Goal: Task Accomplishment & Management: Use online tool/utility

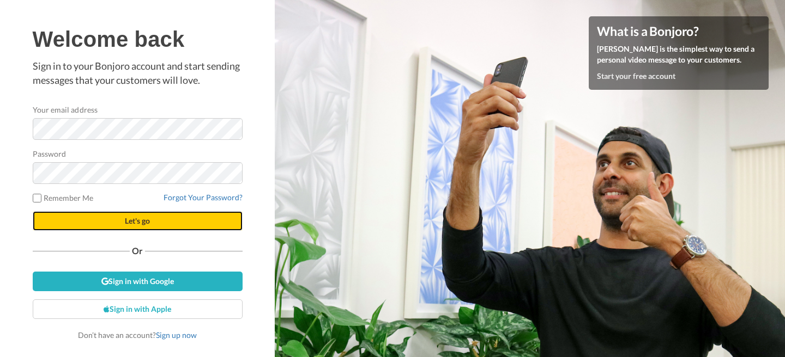
click at [179, 220] on button "Let's go" at bounding box center [138, 221] width 210 height 20
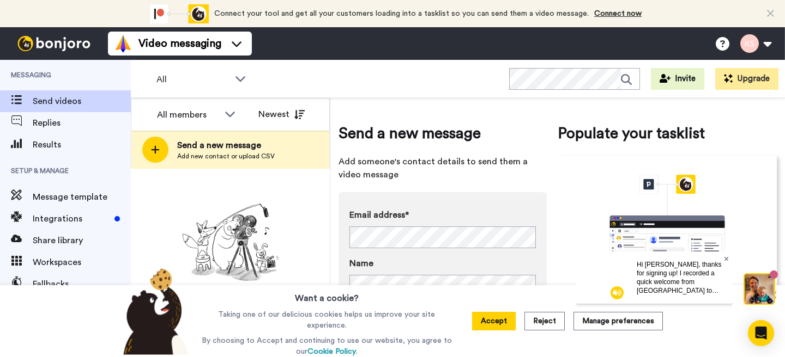
click at [727, 258] on icon at bounding box center [726, 259] width 4 height 4
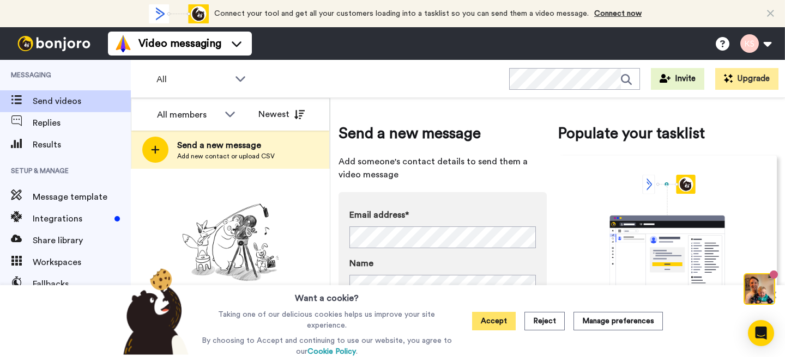
click at [498, 319] on button "Accept" at bounding box center [494, 321] width 44 height 19
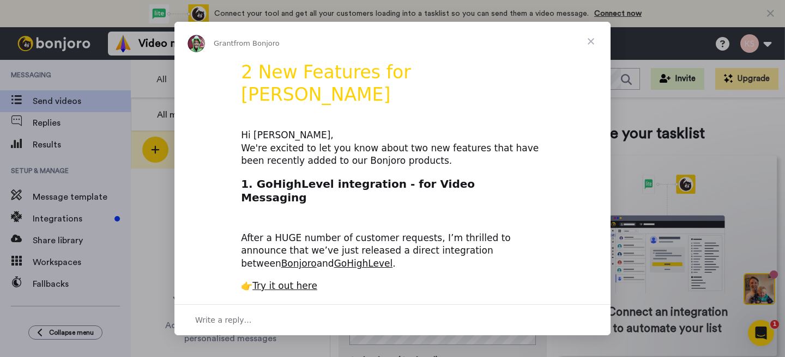
click at [591, 43] on span "Close" at bounding box center [590, 41] width 39 height 39
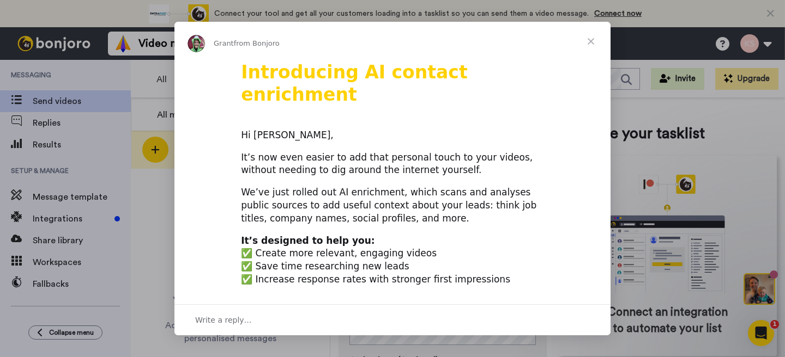
click at [591, 43] on span "Close" at bounding box center [590, 41] width 39 height 39
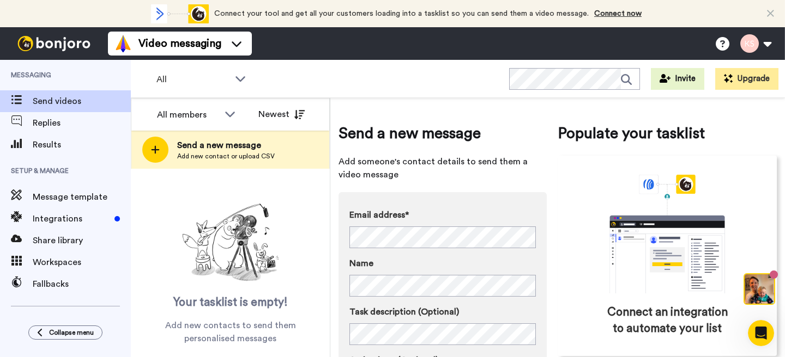
click at [774, 13] on div "Connect your tool now! Connect your tool and get all your customers loading int…" at bounding box center [392, 13] width 785 height 27
click at [765, 11] on div "Connect your tool now! Connect your tool and get all your customers loading int…" at bounding box center [392, 13] width 785 height 27
click at [772, 11] on icon at bounding box center [770, 13] width 7 height 11
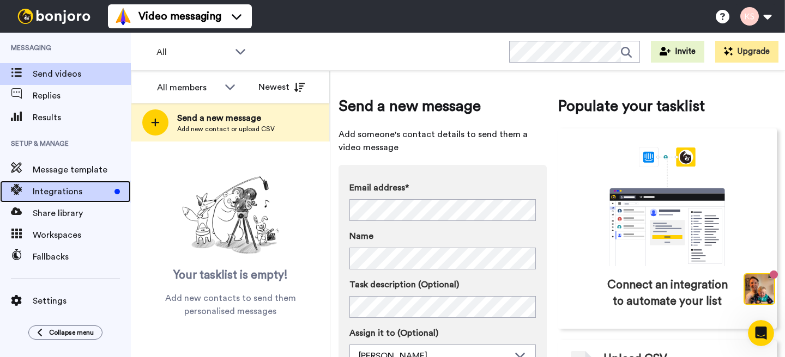
click at [71, 185] on div "Integrations" at bounding box center [65, 192] width 131 height 22
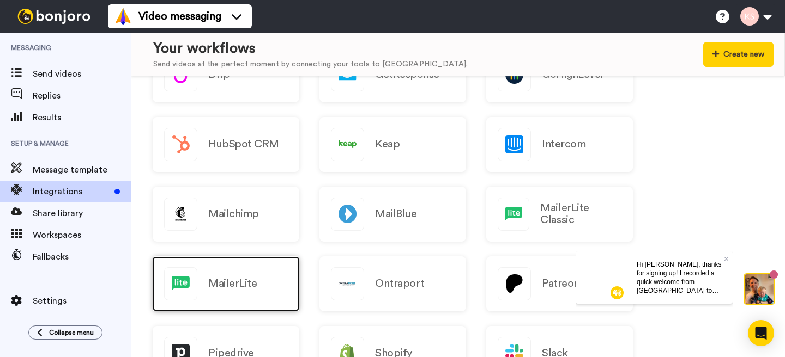
click at [231, 269] on div "MailerLite" at bounding box center [226, 284] width 147 height 55
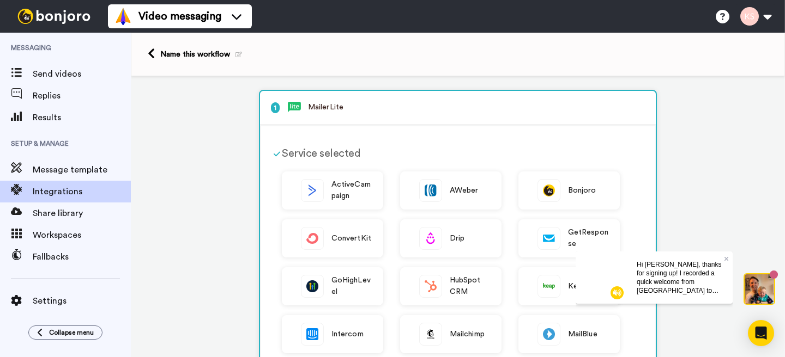
click at [191, 56] on div "Name this workflow" at bounding box center [201, 54] width 82 height 11
click at [236, 57] on icon at bounding box center [238, 55] width 7 height 6
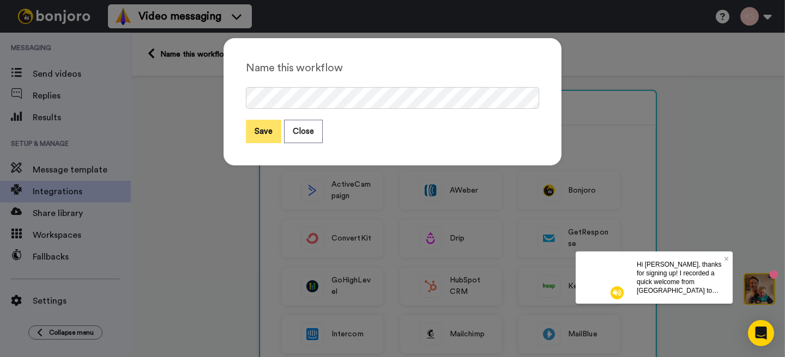
click at [266, 130] on button "Save" at bounding box center [263, 131] width 35 height 23
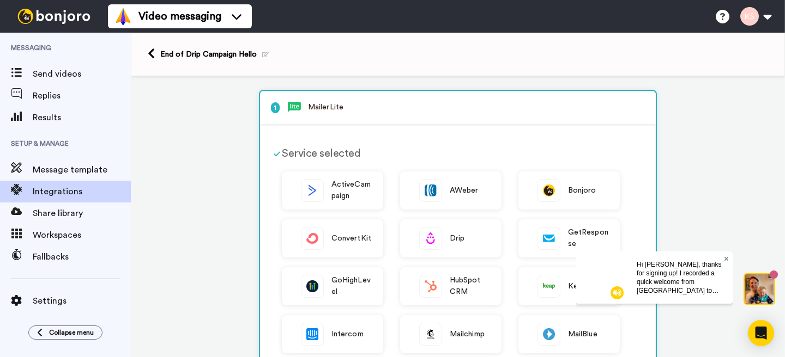
click at [725, 259] on icon at bounding box center [726, 259] width 4 height 4
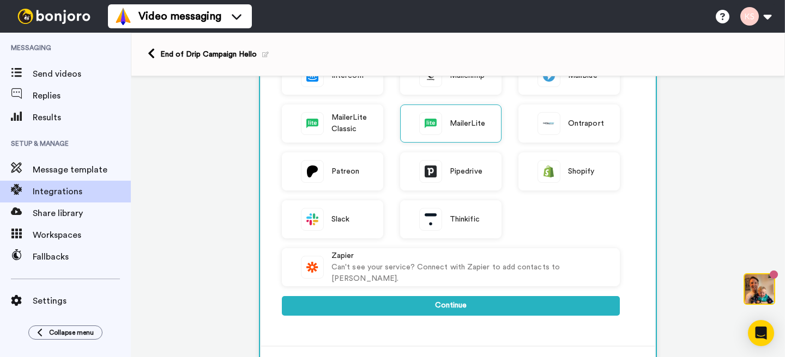
scroll to position [265, 0]
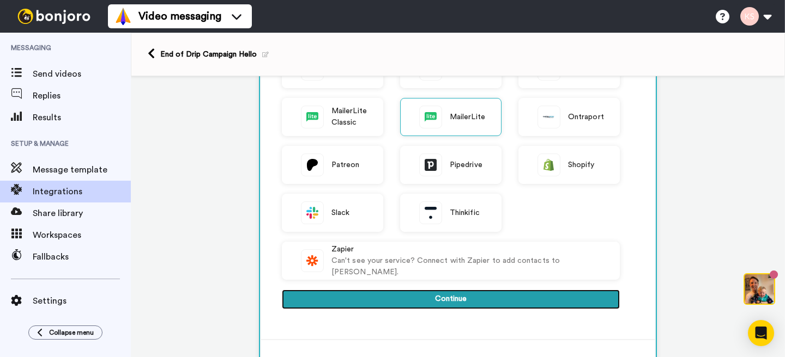
click at [587, 298] on button "Continue" at bounding box center [451, 300] width 338 height 20
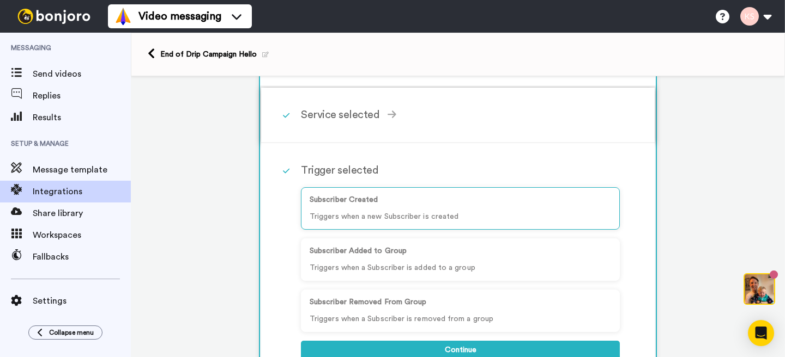
scroll to position [38, 0]
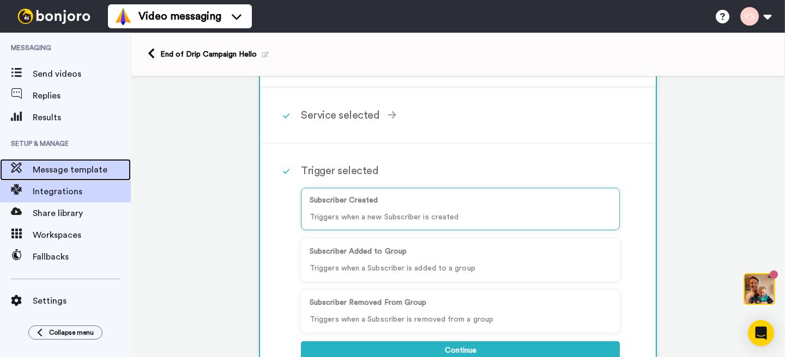
click at [87, 176] on span "Message template" at bounding box center [82, 169] width 98 height 13
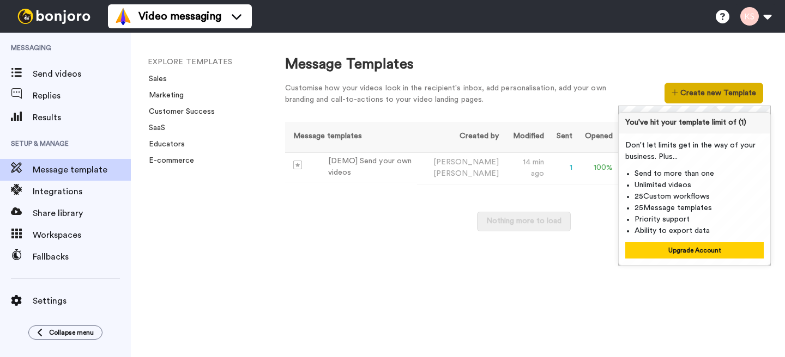
click at [697, 92] on button "Create new Template" at bounding box center [713, 93] width 99 height 21
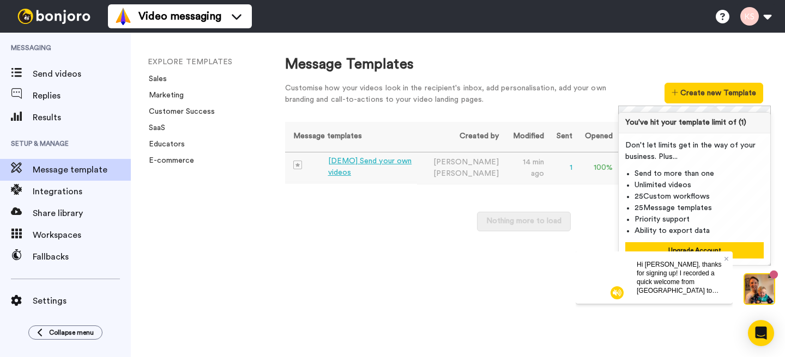
click at [446, 166] on td "Kathryn Steinhardt" at bounding box center [460, 168] width 86 height 32
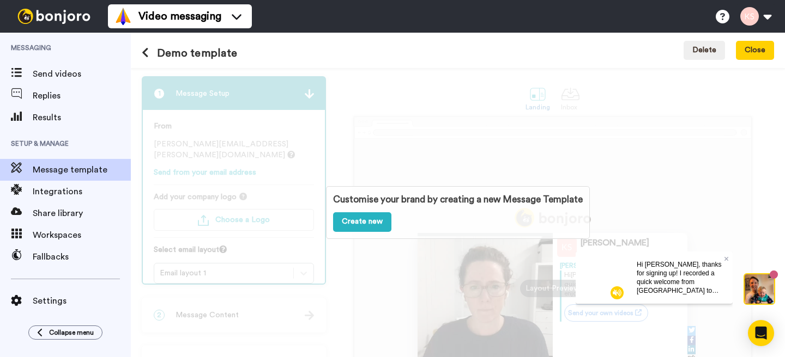
click at [421, 146] on div "Customise your brand by creating a new Message Template Create new" at bounding box center [458, 212] width 654 height 289
click at [728, 256] on div "Hi Kathryn, thanks for signing up! I recorded a quick welcome from England to h…" at bounding box center [680, 277] width 105 height 52
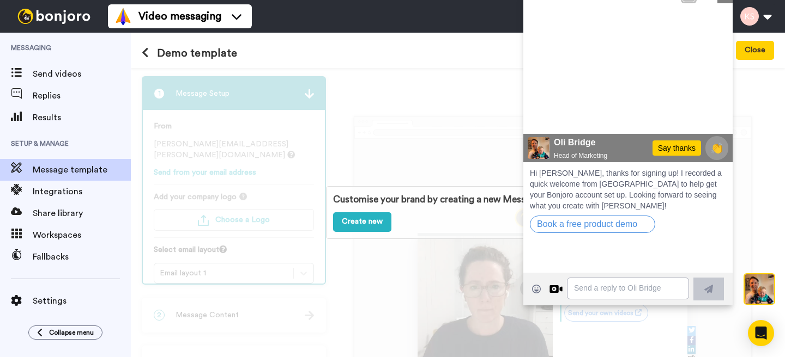
click at [751, 199] on div "Customise your brand by creating a new Message Template Create new" at bounding box center [458, 212] width 654 height 289
click at [369, 222] on link "Create new" at bounding box center [362, 223] width 58 height 20
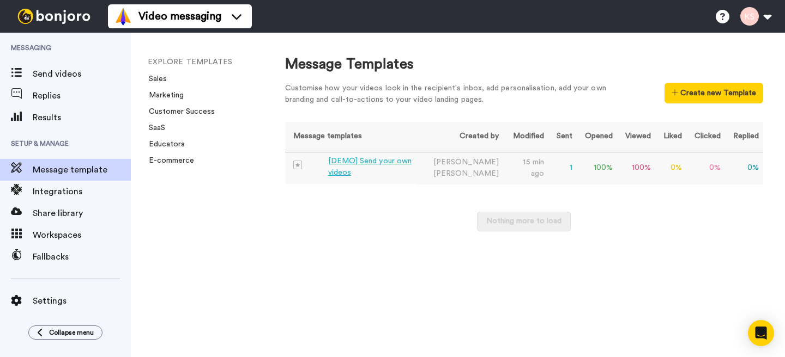
click at [365, 165] on div "[DEMO] Send your own videos" at bounding box center [370, 167] width 85 height 23
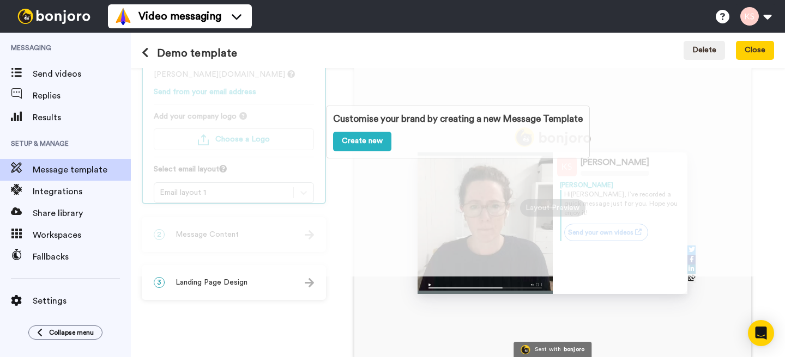
scroll to position [80, 0]
click at [306, 279] on div "3 Landing Page Design" at bounding box center [234, 283] width 182 height 33
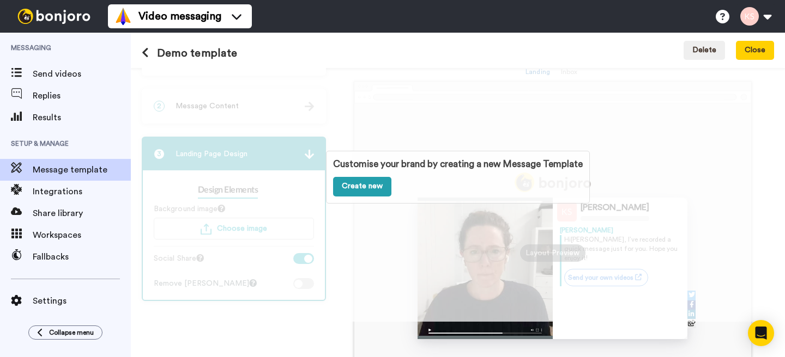
scroll to position [0, 0]
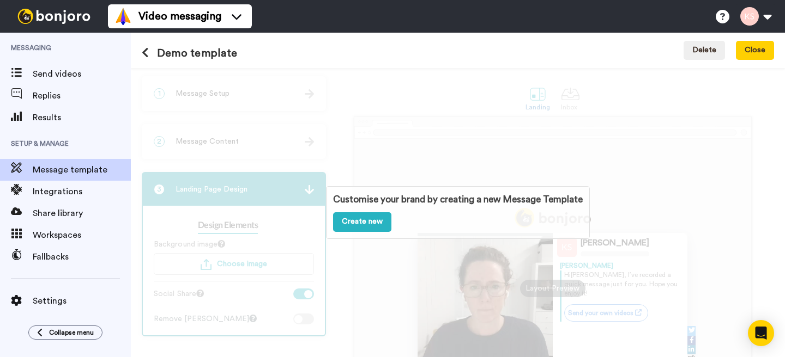
click at [201, 53] on h1 "Demo template" at bounding box center [189, 53] width 95 height 12
click at [147, 56] on icon at bounding box center [145, 52] width 7 height 11
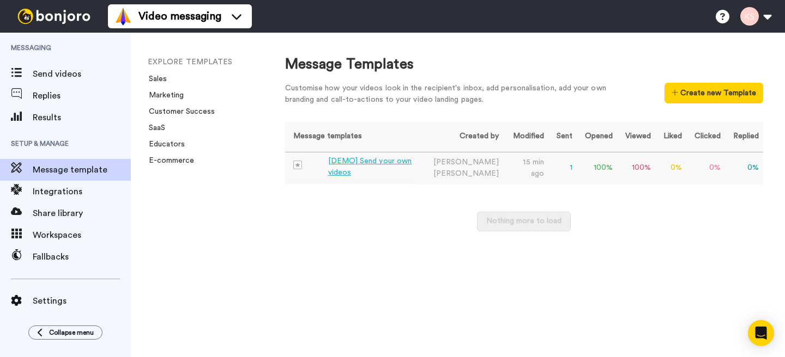
click at [346, 169] on div "[DEMO] Send your own videos" at bounding box center [370, 167] width 85 height 23
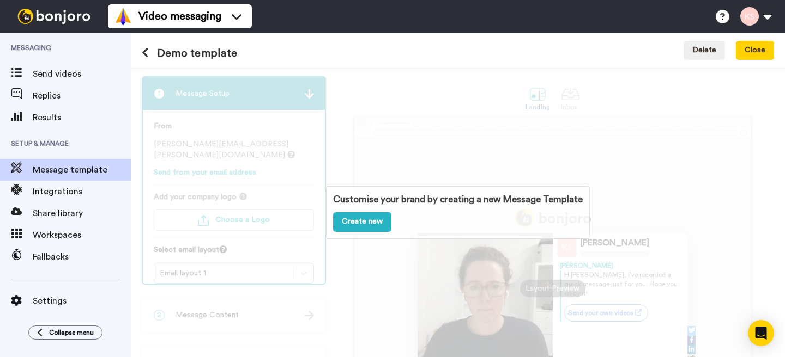
click at [148, 54] on button at bounding box center [149, 53] width 15 height 12
